Goal: Information Seeking & Learning: Check status

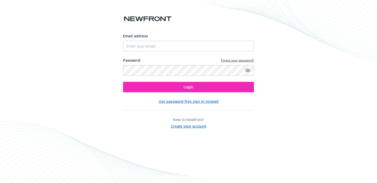
type input "[EMAIL_ADDRESS][DOMAIN_NAME]"
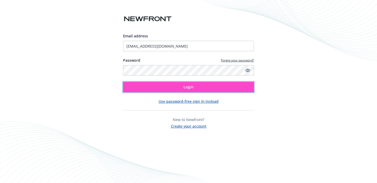
click at [161, 86] on button "Login" at bounding box center [188, 87] width 131 height 10
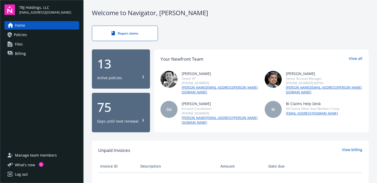
click at [26, 34] on span "Policies" at bounding box center [20, 35] width 13 height 8
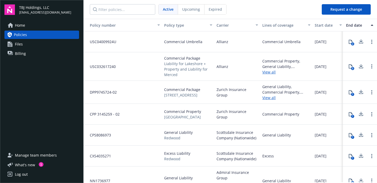
scroll to position [134, 0]
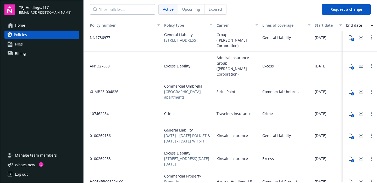
click at [147, 80] on div "XUMB23-004826" at bounding box center [123, 91] width 79 height 23
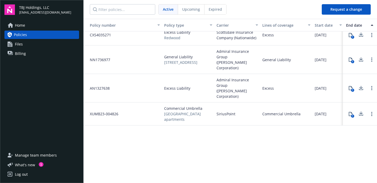
scroll to position [0, 0]
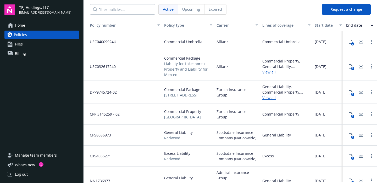
click at [134, 97] on div "DPP9745724-02" at bounding box center [123, 92] width 79 height 23
click at [256, 6] on nav "Active Upcoming Expired" at bounding box center [201, 9] width 234 height 19
click at [349, 42] on icon at bounding box center [351, 42] width 4 height 4
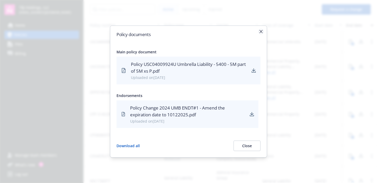
click at [260, 31] on icon "button" at bounding box center [261, 31] width 3 height 3
